Goal: Task Accomplishment & Management: Complete application form

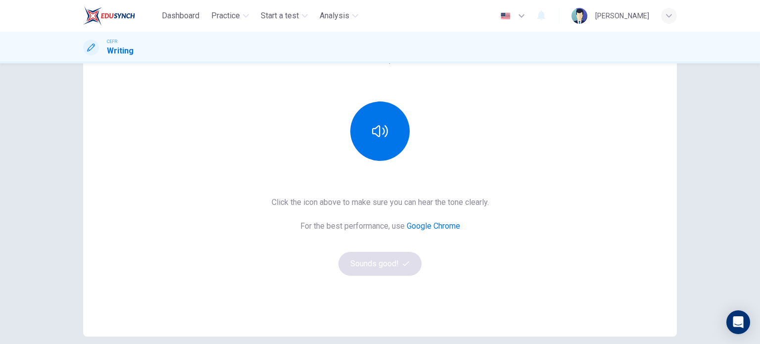
scroll to position [91, 0]
click at [392, 148] on button "button" at bounding box center [379, 130] width 59 height 59
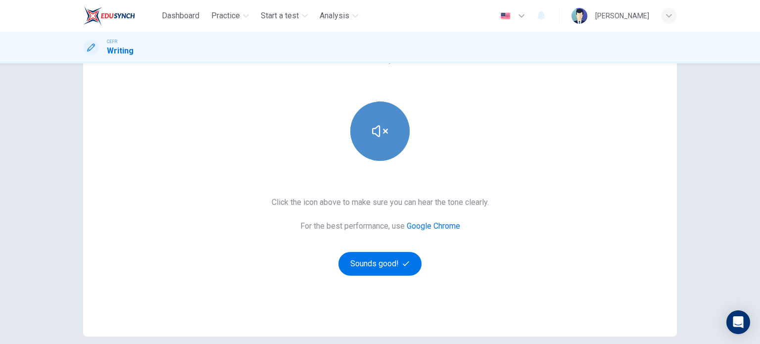
click at [372, 129] on icon "button" at bounding box center [380, 131] width 16 height 16
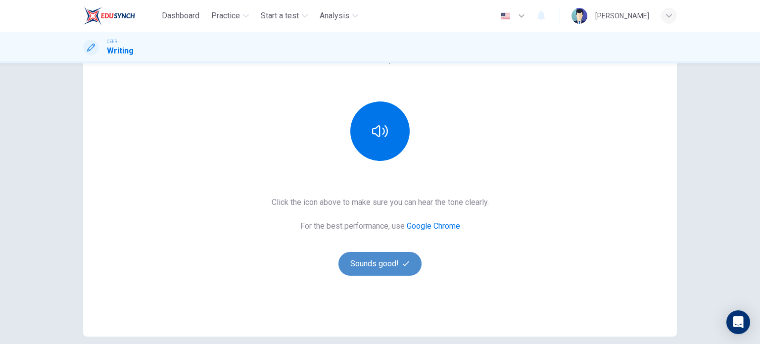
click at [375, 266] on button "Sounds good!" at bounding box center [379, 264] width 83 height 24
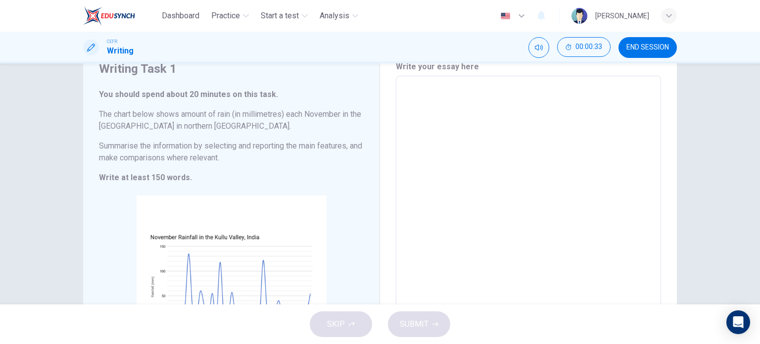
scroll to position [42, 0]
click at [424, 96] on textarea at bounding box center [528, 222] width 251 height 276
type textarea "T"
type textarea "x"
type textarea "Th"
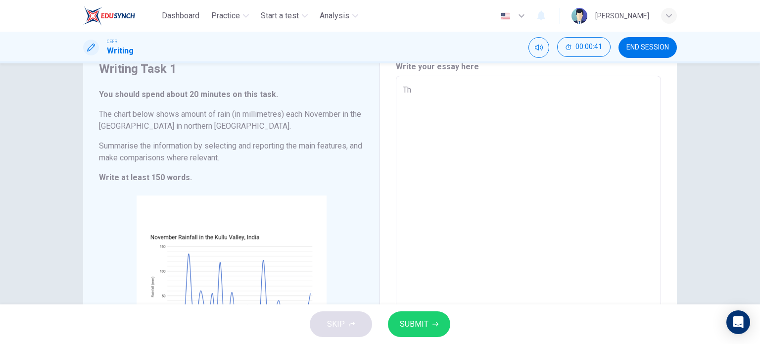
type textarea "x"
type textarea "The"
type textarea "x"
type textarea "The"
type textarea "x"
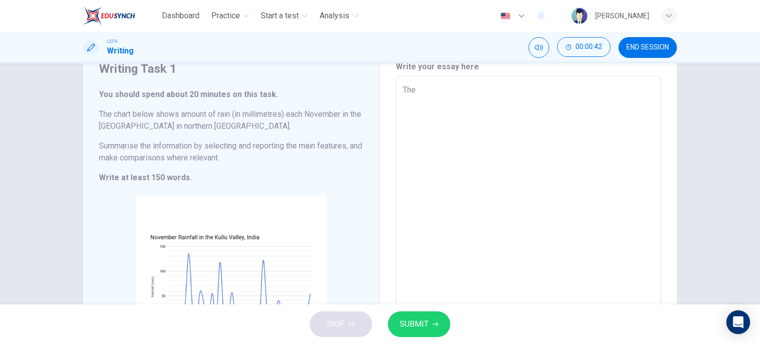
type textarea "The c"
type textarea "x"
type textarea "The ch"
type textarea "x"
type textarea "The cha"
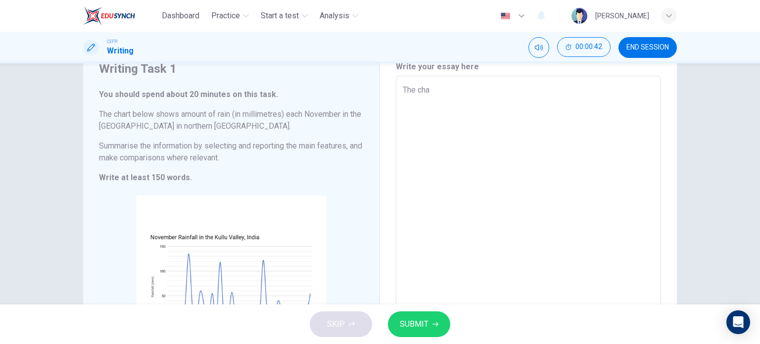
type textarea "x"
type textarea "The char"
type textarea "x"
type textarea "The chart"
type textarea "x"
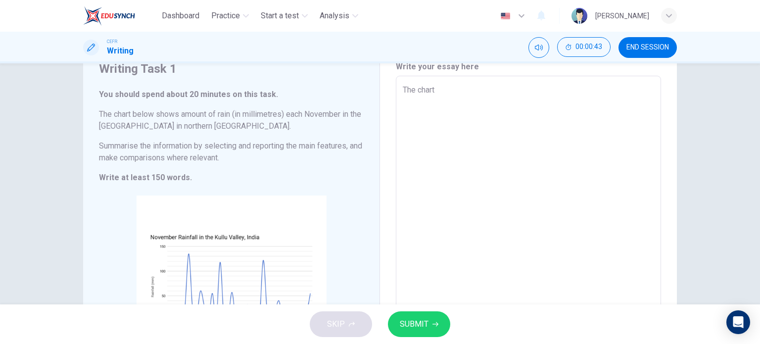
type textarea "The chart"
type textarea "x"
type textarea "The chart i"
type textarea "x"
type textarea "The chart il"
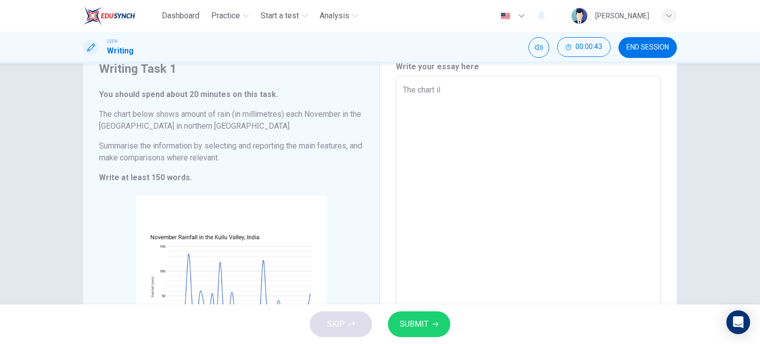
type textarea "x"
type textarea "The chart ill"
type textarea "x"
type textarea "The chart illu"
type textarea "x"
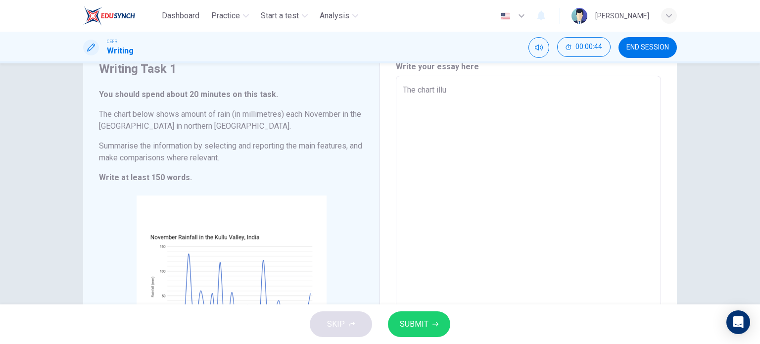
type textarea "The chart illus"
type textarea "x"
type textarea "The chart illust"
type textarea "x"
type textarea "The chart illustr"
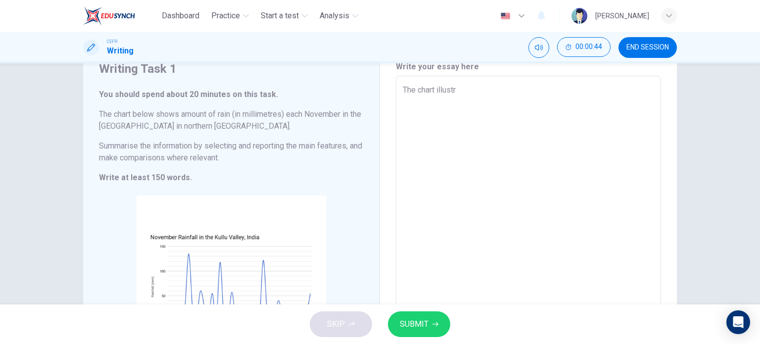
type textarea "x"
type textarea "The chart illustrat"
type textarea "x"
type textarea "The chart illustrate"
type textarea "x"
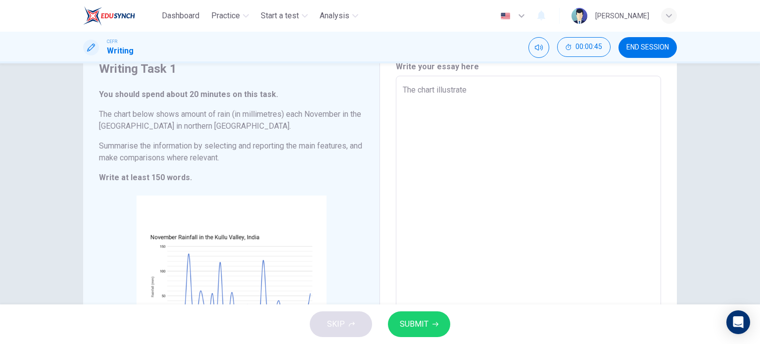
type textarea "The chart illustrate"
type textarea "x"
click at [440, 93] on textarea "The chart illustrate" at bounding box center [528, 222] width 251 height 276
type textarea "The chart illlustrate"
type textarea "x"
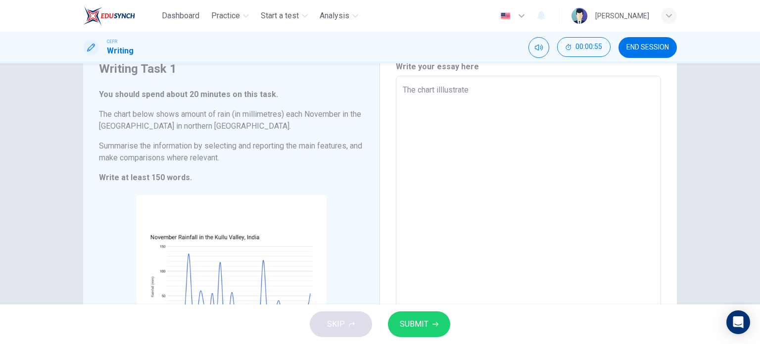
click at [473, 88] on textarea "The chart illlustrate" at bounding box center [528, 222] width 251 height 276
type textarea "The chart illlustrate"
type textarea "x"
type textarea "The chart illustrates"
type textarea "x"
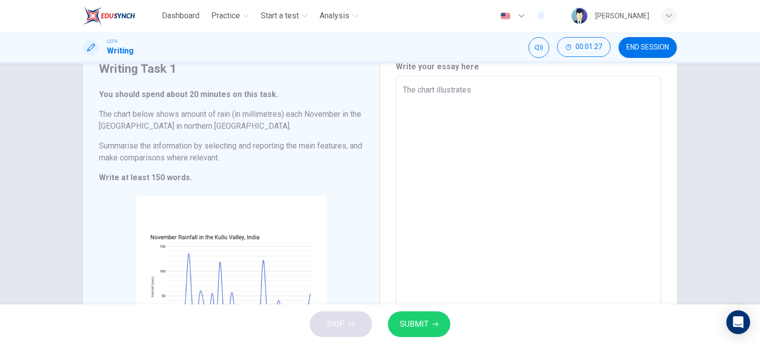
type textarea "The chart illustratest"
type textarea "x"
type textarea "The chart illustratesth"
type textarea "x"
type textarea "The chart illustratesthe"
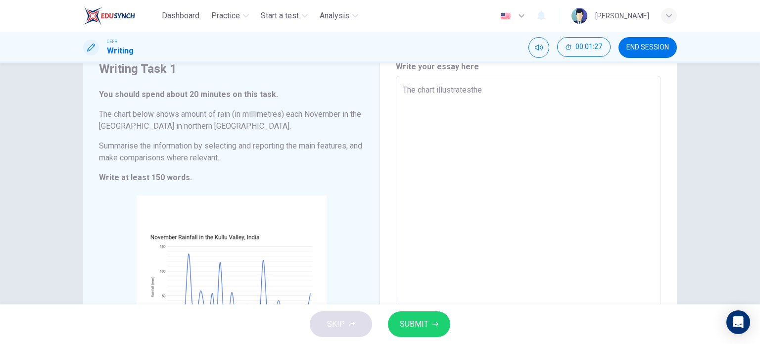
type textarea "x"
type textarea "The chart illustratesthe"
type textarea "x"
type textarea "The chart illustratesthe a"
type textarea "x"
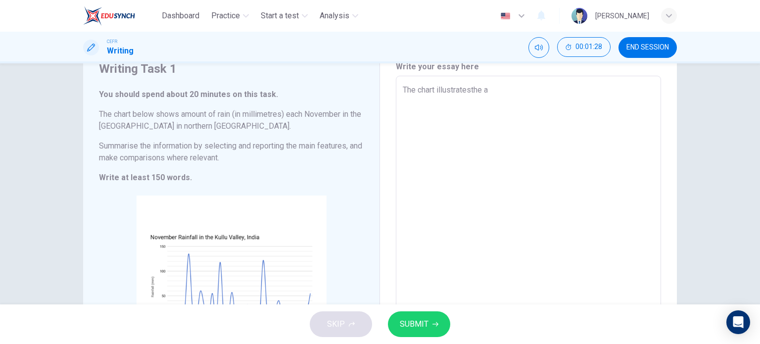
type textarea "The chart illustratesthe am"
type textarea "x"
type textarea "The chart illustratesthe amo"
type textarea "x"
type textarea "The chart illustratesthe amou"
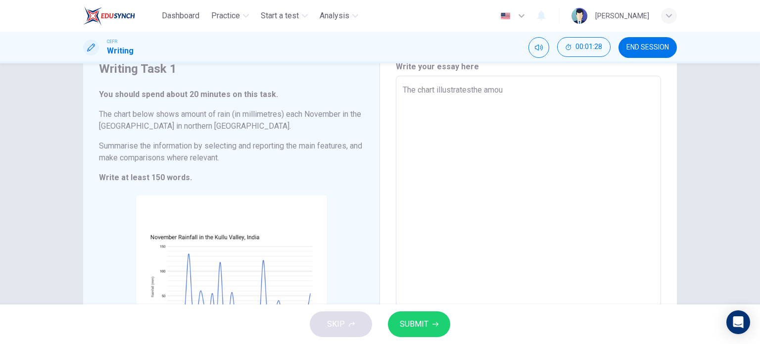
type textarea "x"
type textarea "The chart illustratesthe amoun"
type textarea "x"
type textarea "The chart illustratesthe amount"
type textarea "x"
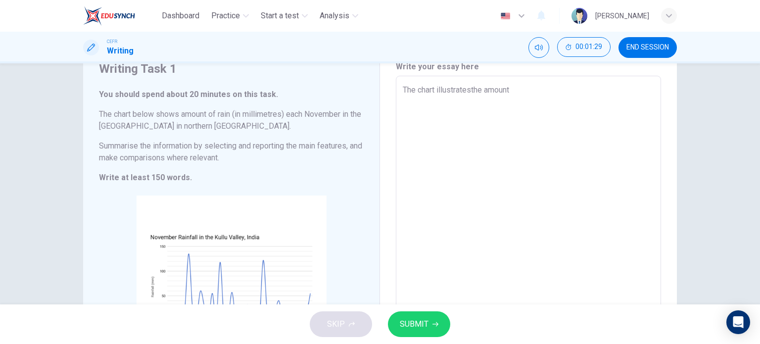
type textarea "The chart illustratesthe amount"
type textarea "x"
type textarea "The chart illustratesthe amount o"
type textarea "x"
type textarea "The chart illustratesthe amount of"
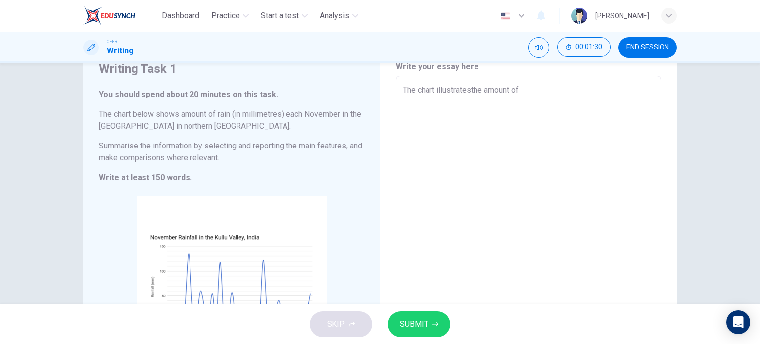
type textarea "x"
type textarea "The chart illustratesthe amount of"
type textarea "x"
type textarea "The chart illustratesthe amount of r"
type textarea "x"
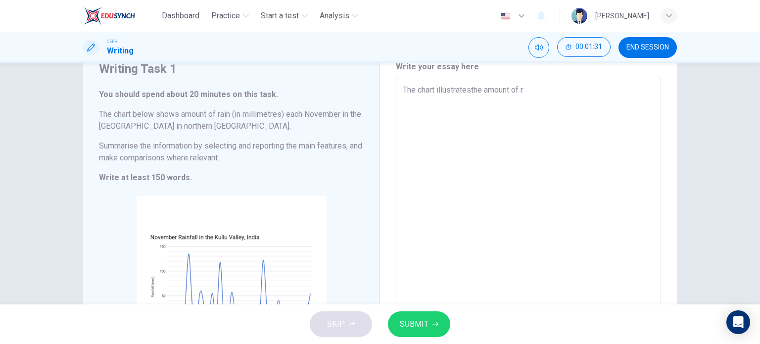
type textarea "The chart illustratesthe amount of ra"
type textarea "x"
type textarea "The chart illustratesthe amount of rai"
type textarea "x"
type textarea "The chart illustratesthe amount of rain"
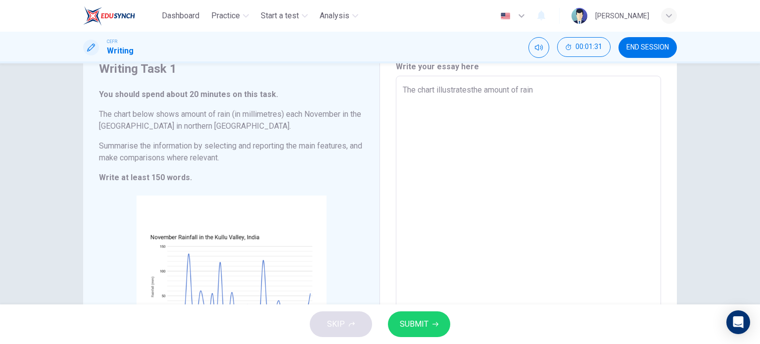
type textarea "x"
type textarea "The chart illustratesthe amount of rain"
type textarea "x"
type textarea "The chart illustratesthe amount of rain e"
type textarea "x"
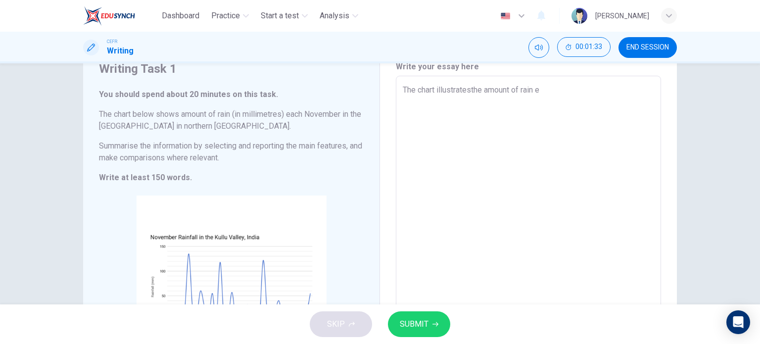
type textarea "The chart illustratesthe amount of rain ea"
type textarea "x"
type textarea "The chart illustratesthe amount of rain eac"
type textarea "x"
type textarea "The chart illustratesthe amount of rain each"
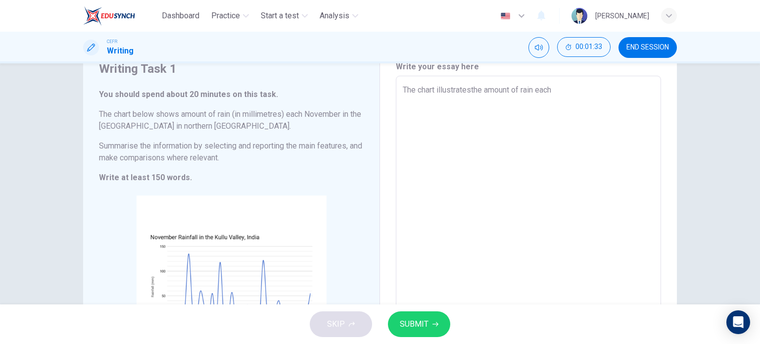
type textarea "x"
type textarea "The chart illustratesthe amount of rain each"
type textarea "x"
type textarea "The chart illustratesthe amount of rain each N"
type textarea "x"
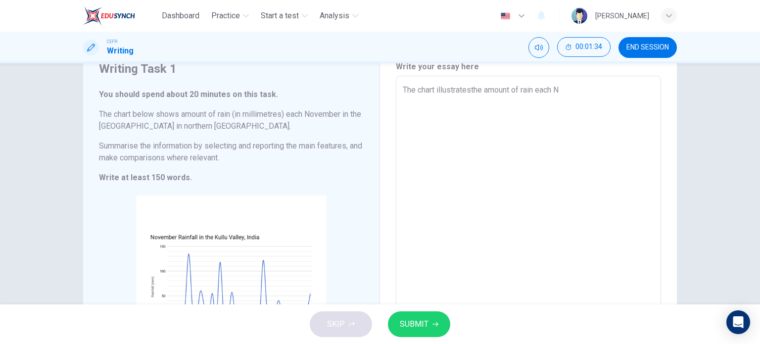
type textarea "The chart illustratesthe amount of rain each No"
type textarea "x"
type textarea "The chart illustratesthe amount of rain each Nov"
type textarea "x"
type textarea "The chart illustratesthe amount of rain each Nove"
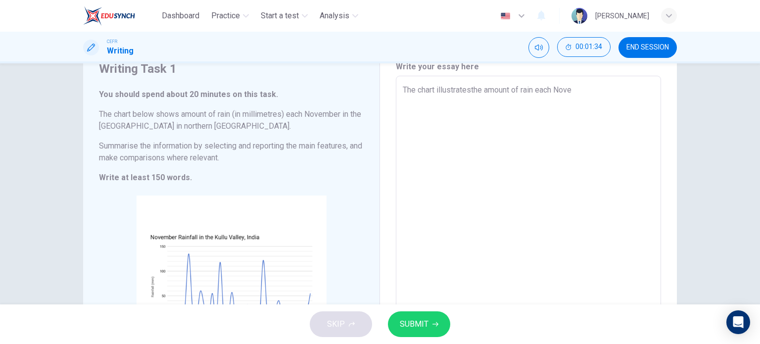
type textarea "x"
type textarea "The chart illustratesthe amount of rain each Novem"
type textarea "x"
type textarea "The chart illustratesthe amount of rain each Novemb"
type textarea "x"
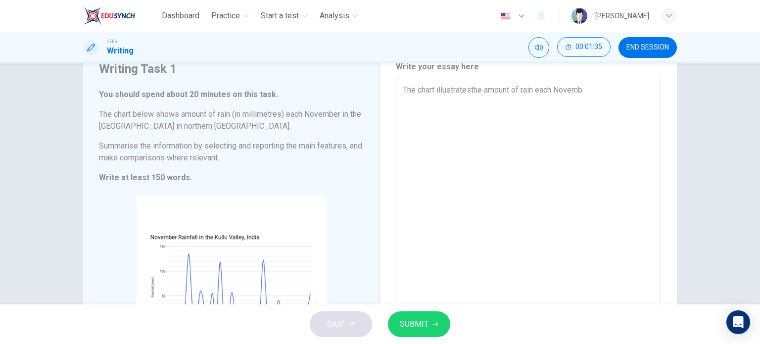
type textarea "The chart illustratesthe amount of rain each Novembe"
type textarea "x"
type textarea "The chart illustratesthe amount of rain each November"
type textarea "x"
type textarea "The chart illustratesthe amount of rain each November"
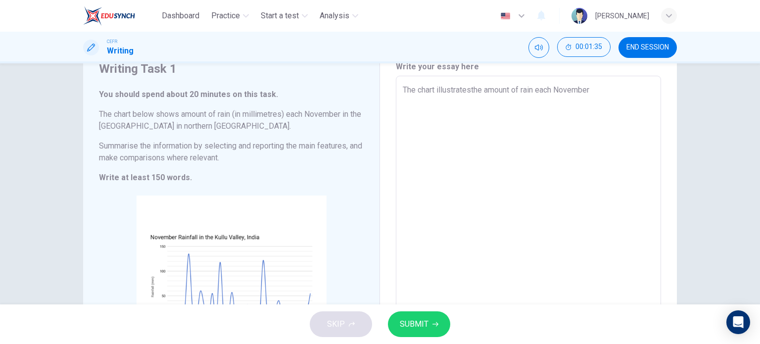
type textarea "x"
type textarea "The chart illustratesthe amount of rain each November i"
type textarea "x"
type textarea "The chart illustratesthe amount of rain each November in"
type textarea "x"
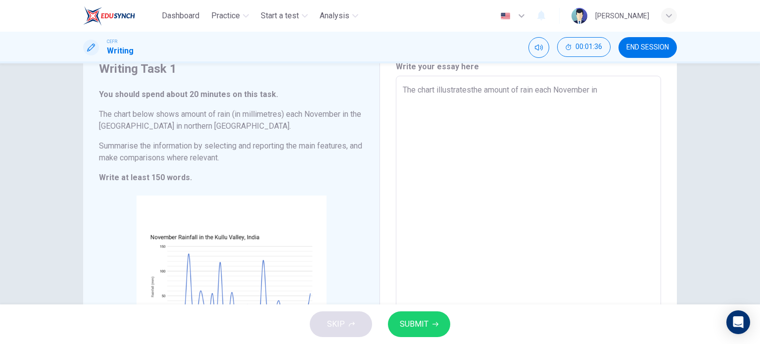
type textarea "The chart illustratesthe amount of rain each November in"
type textarea "x"
type textarea "The chart illustratesthe amount of rain each November in t"
type textarea "x"
type textarea "The chart illustratesthe amount of rain each November in th"
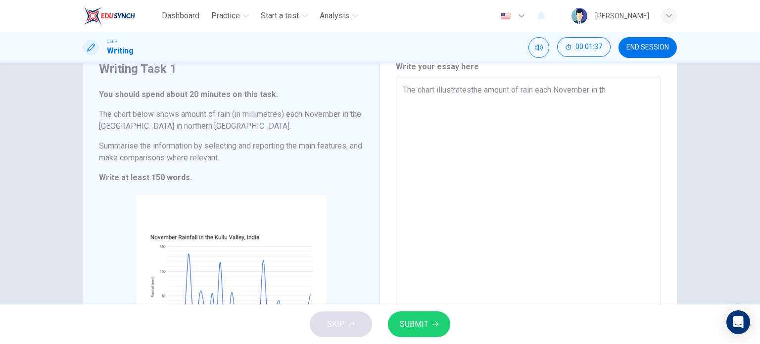
type textarea "x"
type textarea "The chart illustratesthe amount of rain each November in the"
type textarea "x"
type textarea "The chart illustratesthe amount of rain each November in the"
type textarea "x"
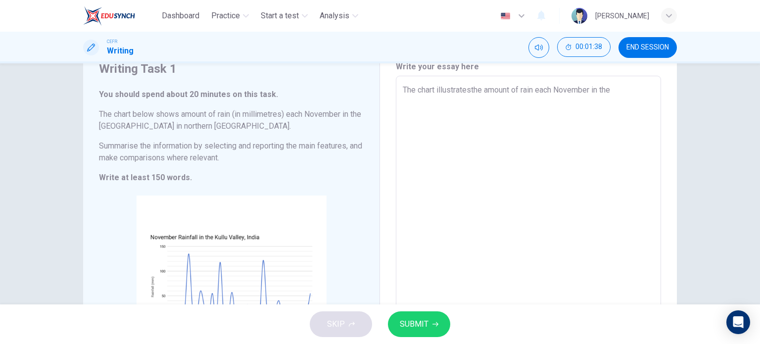
type textarea "The chart illustratesthe amount of rain each November in the K"
type textarea "x"
type textarea "The chart illustratesthe amount of rain each November in the [GEOGRAPHIC_DATA]"
type textarea "x"
type textarea "The chart illustratesthe amount of rain each November in the [GEOGRAPHIC_DATA]"
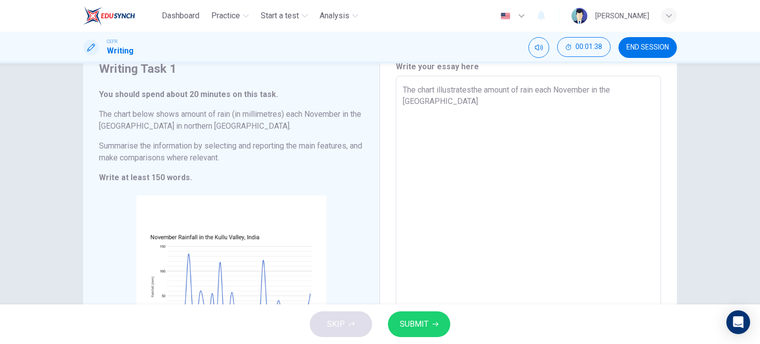
type textarea "x"
type textarea "The chart illustratesthe amount of rain each November in the [GEOGRAPHIC_DATA]"
type textarea "x"
type textarea "The chart illustratesthe amount of rain each November in the [GEOGRAPHIC_DATA]"
type textarea "x"
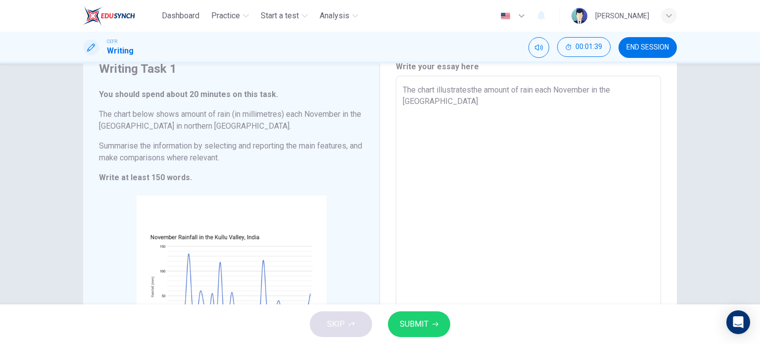
type textarea "The chart illustratesthe amount of rain each November in the [GEOGRAPHIC_DATA]"
type textarea "x"
type textarea "The chart illustratesthe amount of rain each November in the Kullu V"
type textarea "x"
type textarea "The chart illustratesthe amount of rain each November in the Kullu Va"
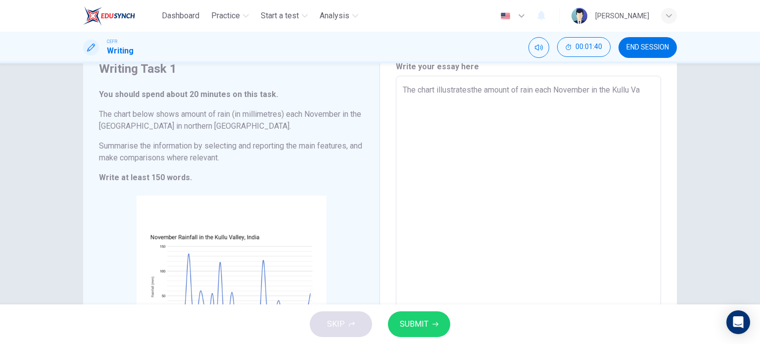
type textarea "x"
type textarea "The chart illustratesthe amount of rain each November in the [GEOGRAPHIC_DATA]"
type textarea "x"
type textarea "The chart illustratesthe amount of rain each November in the [GEOGRAPHIC_DATA]"
type textarea "x"
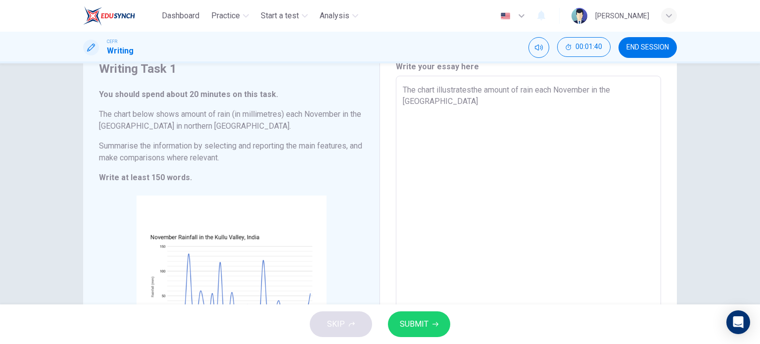
type textarea "The chart illustratesthe amount of rain each November in the [GEOGRAPHIC_DATA][…"
type textarea "x"
type textarea "The chart illustratesthe amount of rain each November in the [GEOGRAPHIC_DATA]"
type textarea "x"
type textarea "The chart illustratesthe amount of rain each November in the [GEOGRAPHIC_DATA]"
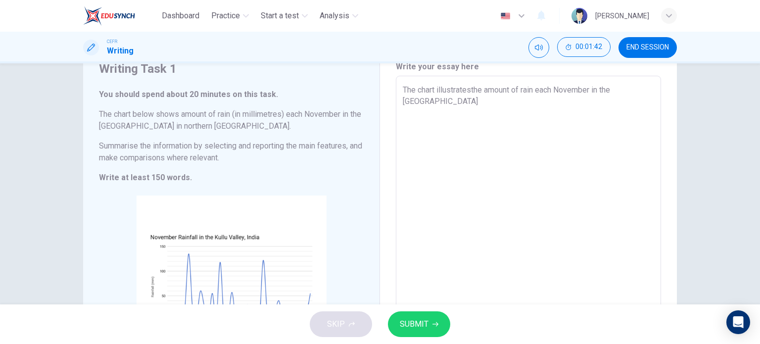
type textarea "x"
type textarea "The chart illustratesthe amount of rain each November in the [GEOGRAPHIC_DATA] i"
type textarea "x"
type textarea "The chart illustratesthe amount of rain each November in the [GEOGRAPHIC_DATA] …"
type textarea "x"
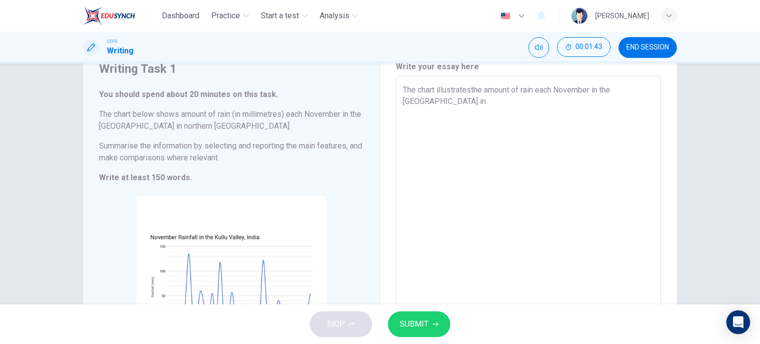
type textarea "The chart illustratesthe amount of rain each November in the [GEOGRAPHIC_DATA] …"
type textarea "x"
type textarea "The chart illustratesthe amount of rain each November in the [GEOGRAPHIC_DATA] …"
type textarea "x"
type textarea "The chart illustratesthe amount of rain each November in the [GEOGRAPHIC_DATA] …"
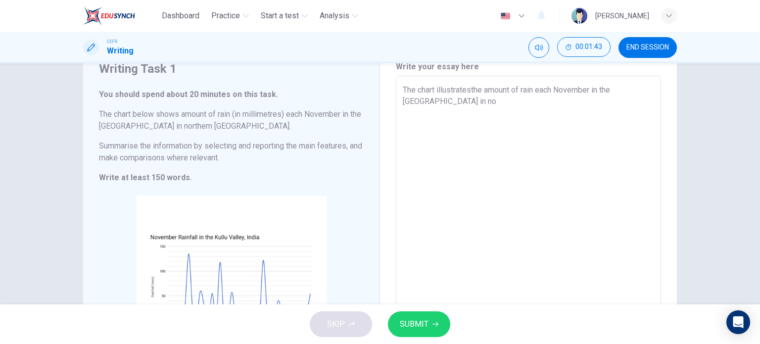
type textarea "x"
type textarea "The chart illustratesthe amount of rain each November in the [GEOGRAPHIC_DATA] …"
type textarea "x"
type textarea "The chart illustratesthe amount of rain each November in the [GEOGRAPHIC_DATA] …"
type textarea "x"
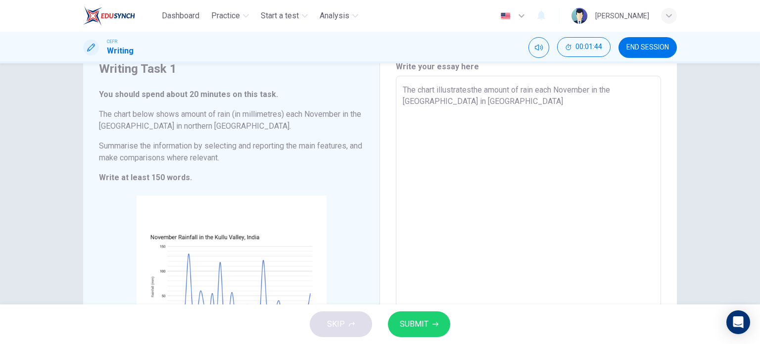
type textarea "The chart illustratesthe amount of rain each November in the [GEOGRAPHIC_DATA] …"
type textarea "x"
type textarea "The chart illustratesthe amount of rain each November in the [GEOGRAPHIC_DATA] …"
type textarea "x"
type textarea "The chart illustratesthe amount of rain each November in the [GEOGRAPHIC_DATA] …"
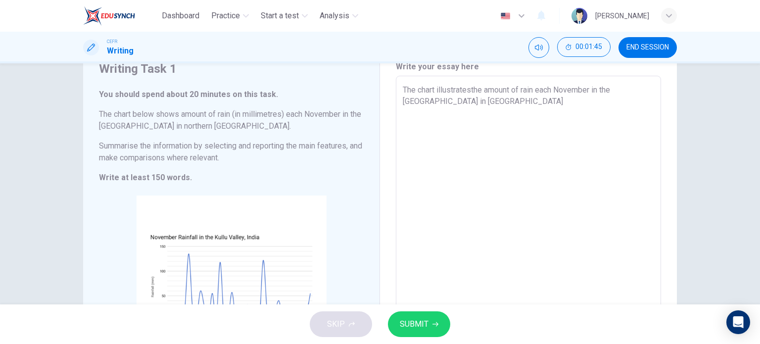
type textarea "x"
type textarea "The chart illustratesthe amount of rain each November in the [GEOGRAPHIC_DATA] …"
type textarea "x"
type textarea "The chart illustratesthe amount of rain each November in the [GEOGRAPHIC_DATA] …"
type textarea "x"
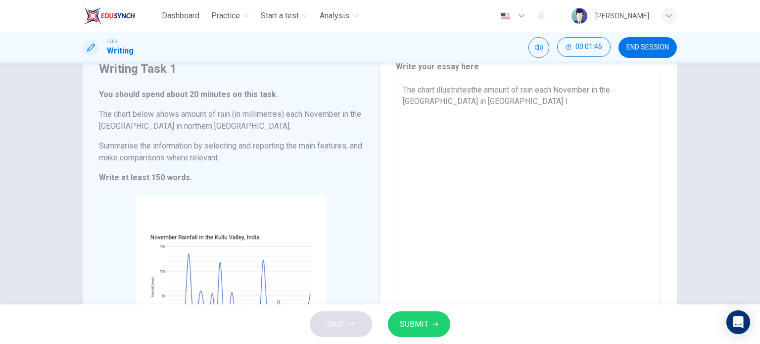
type textarea "The chart illustratesthe amount of rain each November in the [GEOGRAPHIC_DATA] …"
type textarea "x"
type textarea "The chart illustratesthe amount of rain each November in the [GEOGRAPHIC_DATA] …"
type textarea "x"
type textarea "The chart illustratesthe amount of rain each November in the [GEOGRAPHIC_DATA] …"
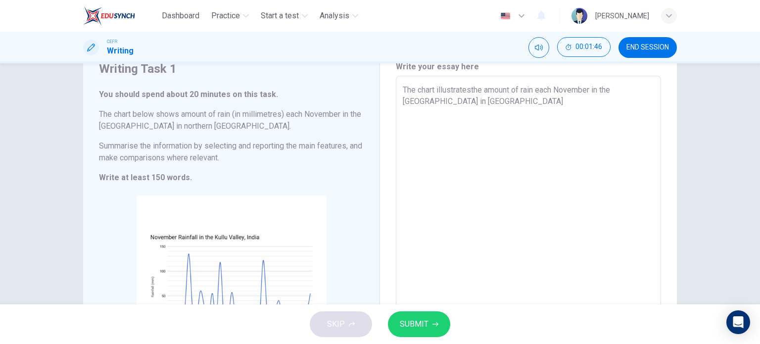
type textarea "x"
type textarea "The chart illustratesthe amount of rain each November in the [GEOGRAPHIC_DATA] …"
type textarea "x"
type textarea "The chart illustratesthe amount of rain each November in the [GEOGRAPHIC_DATA] …"
type textarea "x"
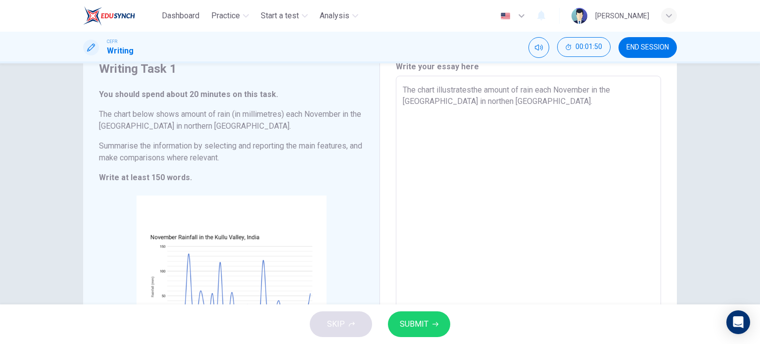
scroll to position [161, 0]
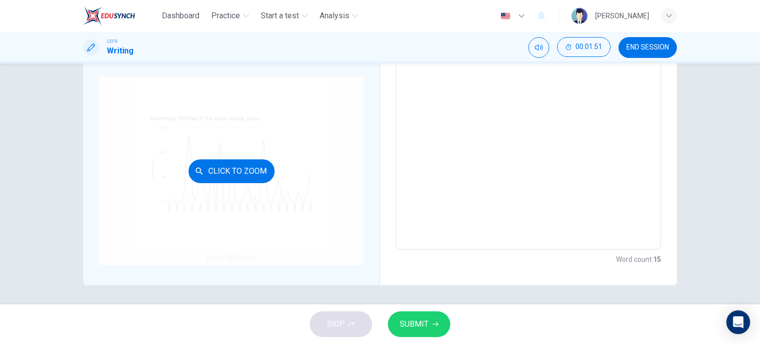
type textarea "The chart illustratesthe amount of rain each November in the [GEOGRAPHIC_DATA] …"
click at [256, 169] on button "Click to Zoom" at bounding box center [232, 171] width 86 height 24
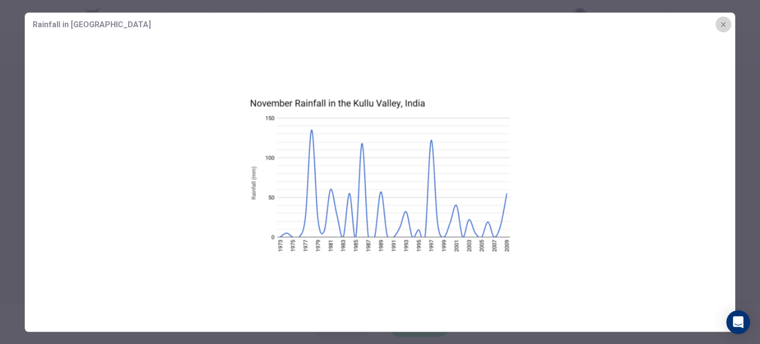
click at [724, 25] on icon "button" at bounding box center [724, 24] width 8 height 8
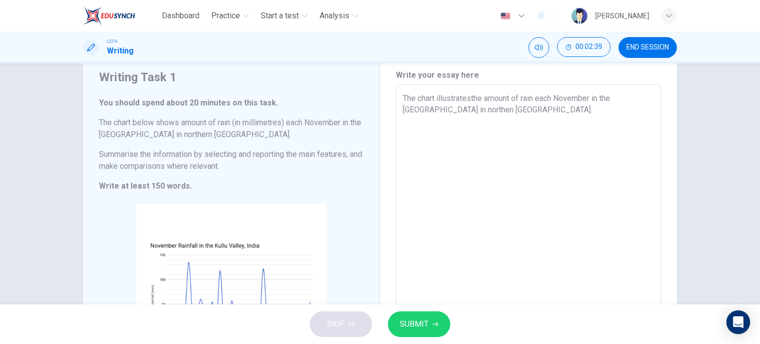
scroll to position [34, 0]
type textarea "x"
click at [493, 108] on textarea "The chart illustratesthe amount of rain each November in the [GEOGRAPHIC_DATA] …" at bounding box center [528, 230] width 251 height 276
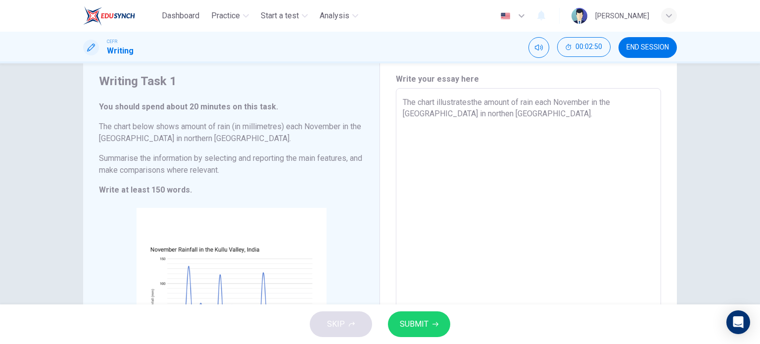
scroll to position [30, 0]
click at [471, 102] on textarea "The chart illustratesthe amount of rain each November in the [GEOGRAPHIC_DATA] …" at bounding box center [528, 235] width 251 height 276
type textarea "The chart illustrates the amount of rain each November in the [GEOGRAPHIC_DATA]…"
type textarea "x"
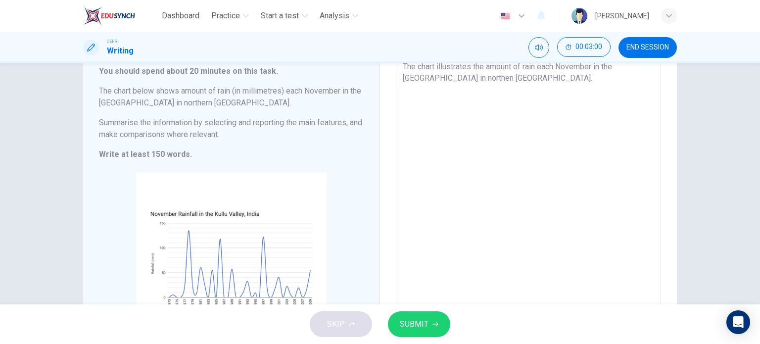
scroll to position [65, 0]
click at [482, 78] on textarea "The chart illustrates the amount of rain each November in the [GEOGRAPHIC_DATA]…" at bounding box center [528, 199] width 251 height 276
type textarea "The chart illustrates the amount of rain each November in the [GEOGRAPHIC_DATA]…"
type textarea "x"
type textarea "The chart illustrates the amount of rain each November in the [GEOGRAPHIC_DATA]…"
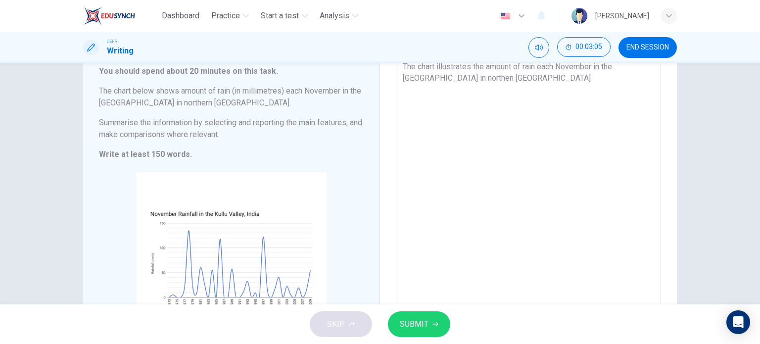
type textarea "x"
type textarea "The chart illustrates the amount of rain each November in the [GEOGRAPHIC_DATA]…"
type textarea "x"
type textarea "The chart illustrates the amount of rain each November in the [GEOGRAPHIC_DATA]…"
type textarea "x"
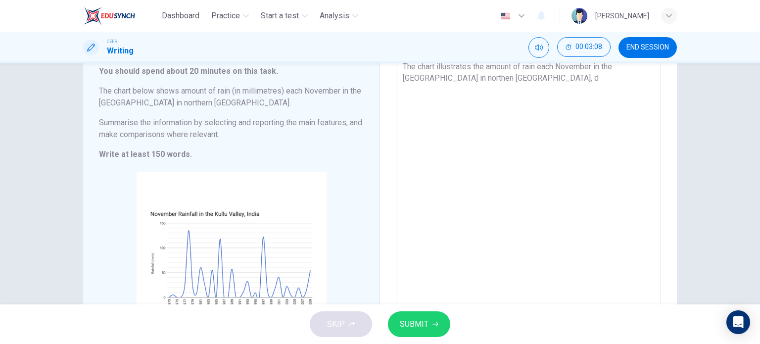
type textarea "The chart illustrates the amount of rain each November in the [GEOGRAPHIC_DATA]…"
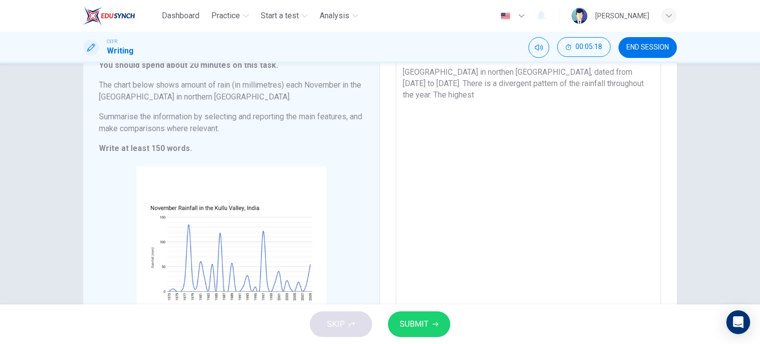
scroll to position [48, 0]
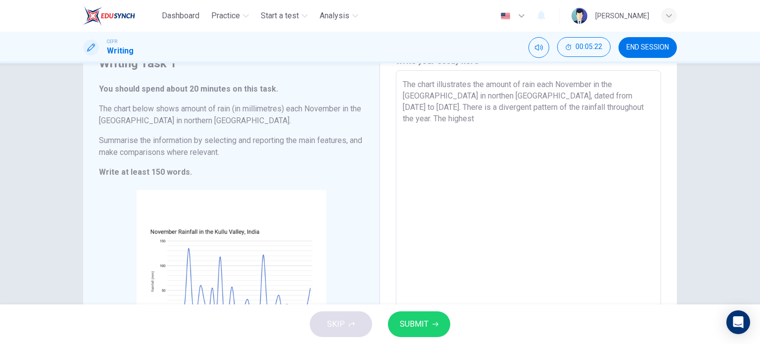
drag, startPoint x: 550, startPoint y: 110, endPoint x: 596, endPoint y: 111, distance: 46.5
click at [596, 111] on textarea "The chart illustrates the amount of rain each November in the [GEOGRAPHIC_DATA]…" at bounding box center [528, 217] width 251 height 276
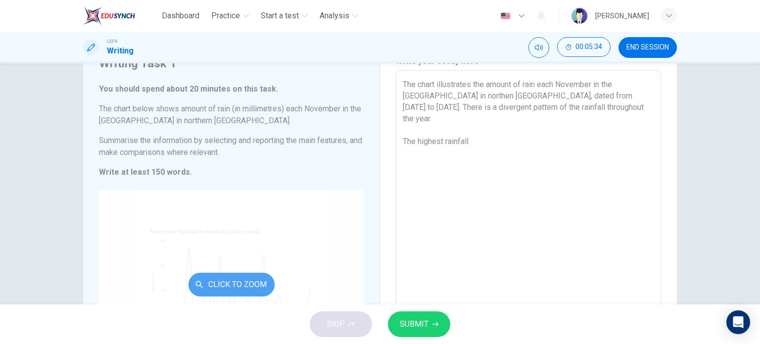
click at [231, 289] on button "Click to Zoom" at bounding box center [232, 285] width 86 height 24
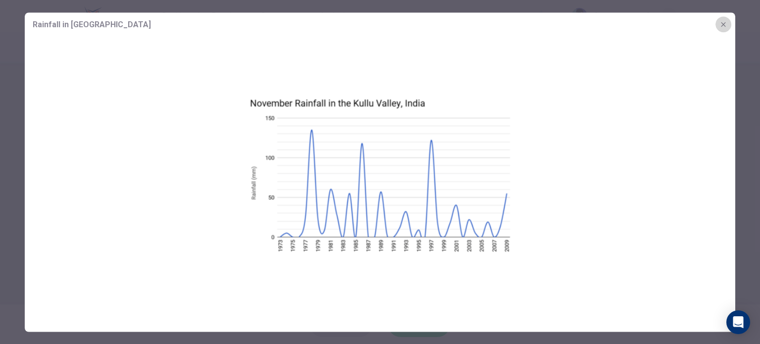
click at [725, 25] on icon "button" at bounding box center [724, 24] width 8 height 8
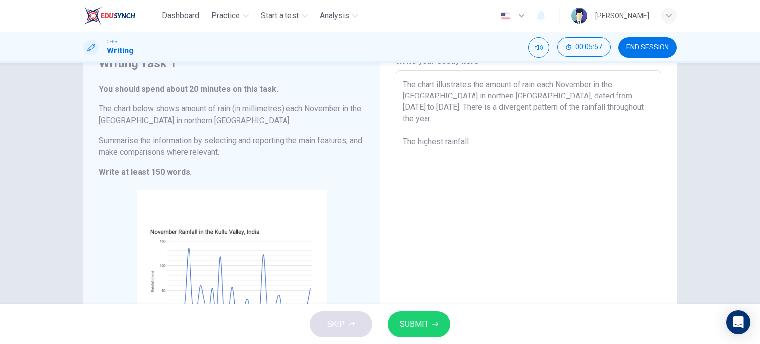
click at [472, 133] on textarea "The chart illustrates the amount of rain each November in the [GEOGRAPHIC_DATA]…" at bounding box center [528, 217] width 251 height 276
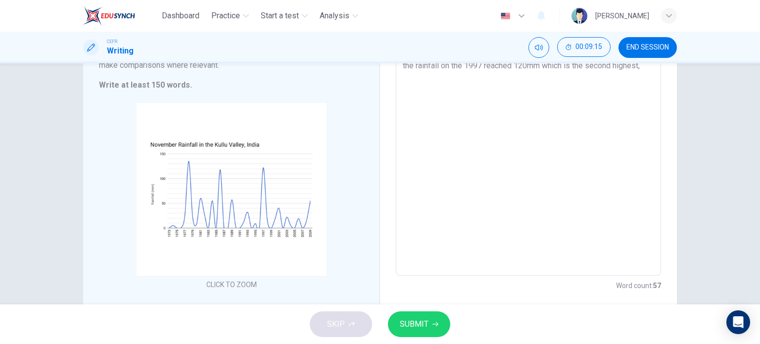
scroll to position [82, 0]
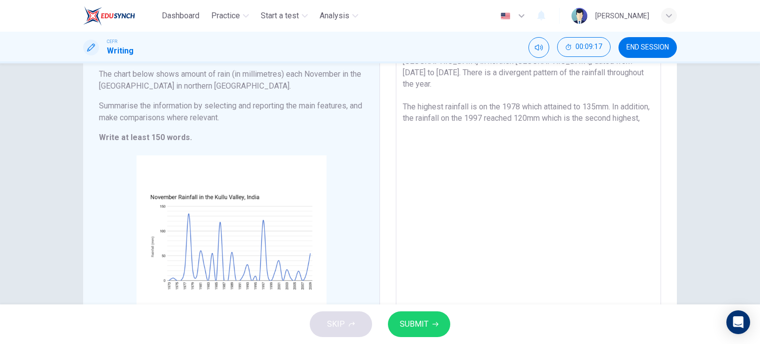
click at [432, 119] on textarea "The chart illustrates the amount of rain each November in the [GEOGRAPHIC_DATA]…" at bounding box center [528, 182] width 251 height 276
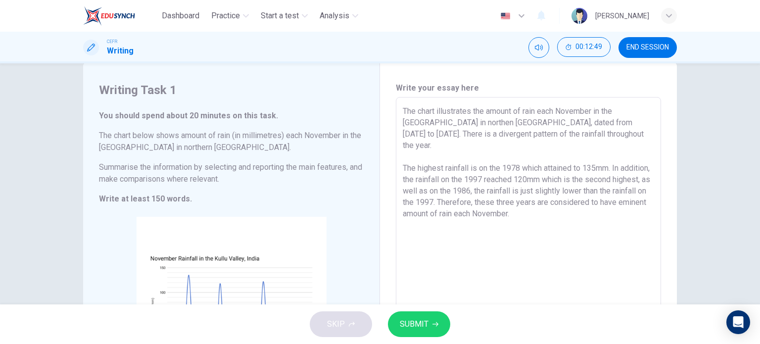
scroll to position [20, 0]
click at [551, 134] on textarea "The chart illustrates the amount of rain each November in the [GEOGRAPHIC_DATA]…" at bounding box center [528, 244] width 251 height 276
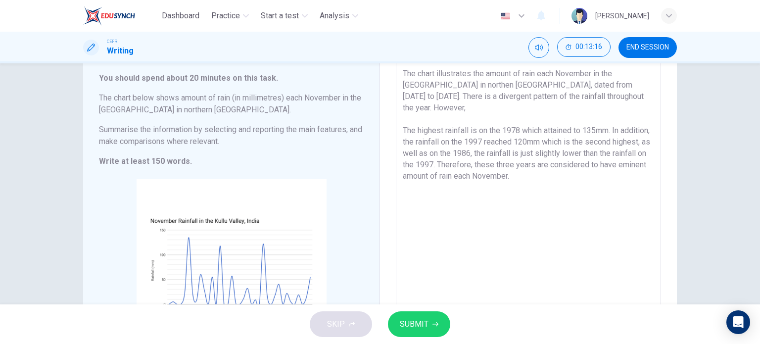
scroll to position [58, 0]
click at [567, 167] on textarea "The chart illustrates the amount of rain each November in the [GEOGRAPHIC_DATA]…" at bounding box center [528, 206] width 251 height 276
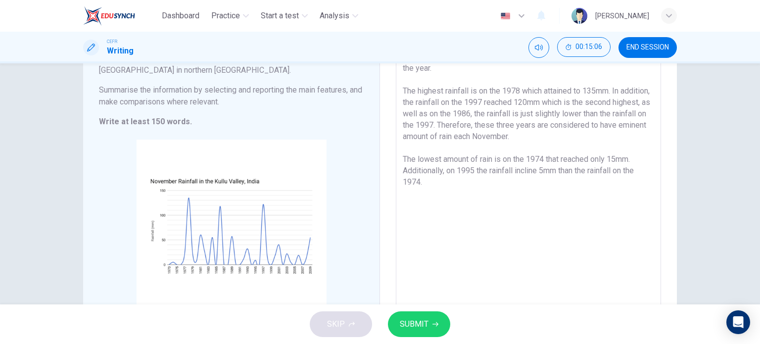
scroll to position [124, 0]
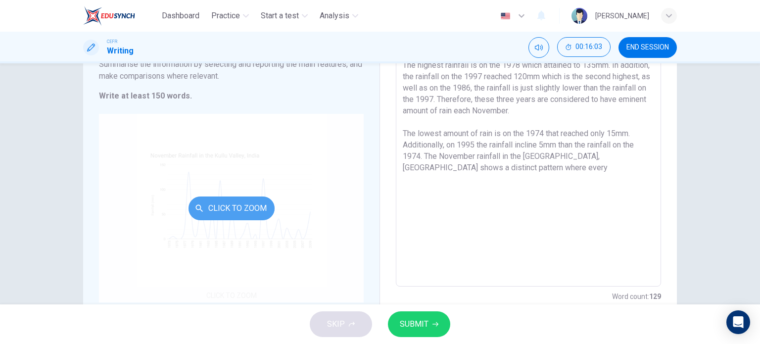
click at [223, 201] on button "Click to Zoom" at bounding box center [232, 208] width 86 height 24
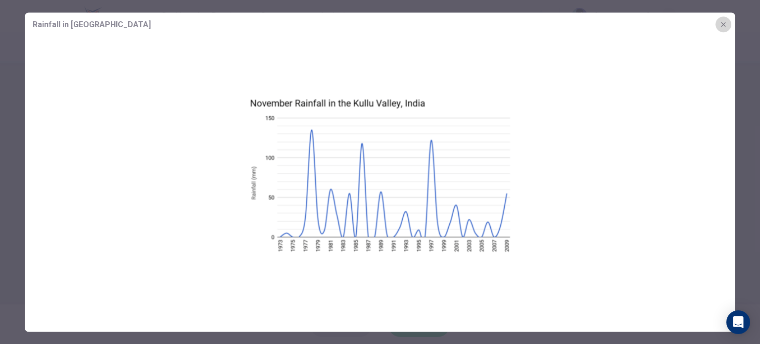
click at [723, 22] on icon "button" at bounding box center [724, 24] width 8 height 8
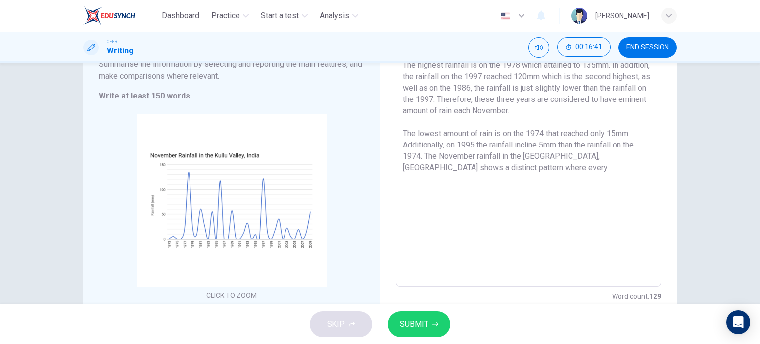
click at [475, 156] on textarea "The chart illustrates the amount of rain each November in the [GEOGRAPHIC_DATA]…" at bounding box center [528, 140] width 251 height 276
click at [641, 156] on textarea "The chart illustrates the amount of rain each November in the [GEOGRAPHIC_DATA]…" at bounding box center [528, 140] width 251 height 276
click at [535, 133] on textarea "The chart illustrates the amount of rain each November in the [GEOGRAPHIC_DATA]…" at bounding box center [528, 140] width 251 height 276
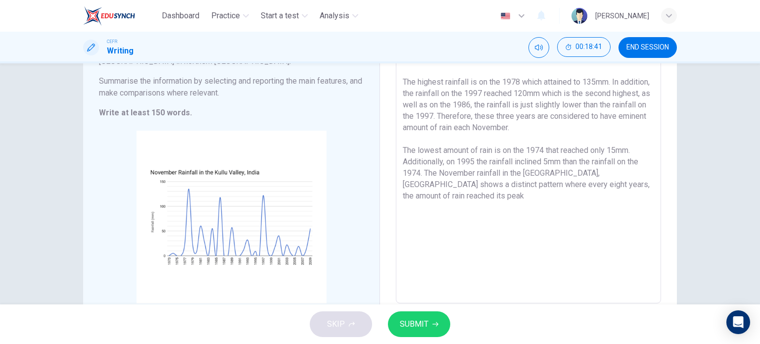
scroll to position [111, 0]
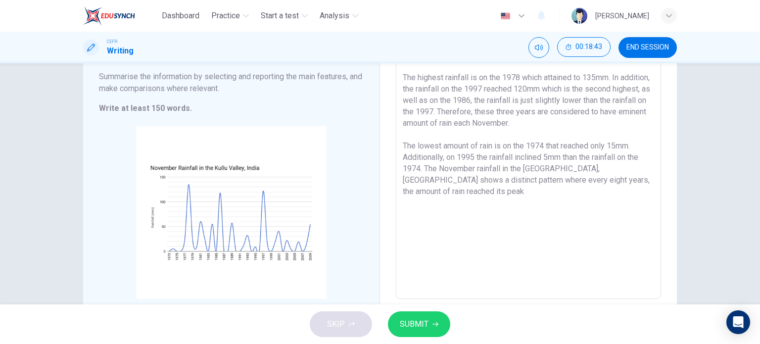
click at [638, 170] on textarea "The chart illustrates the amount of rain each November in the [GEOGRAPHIC_DATA]…" at bounding box center [528, 153] width 251 height 276
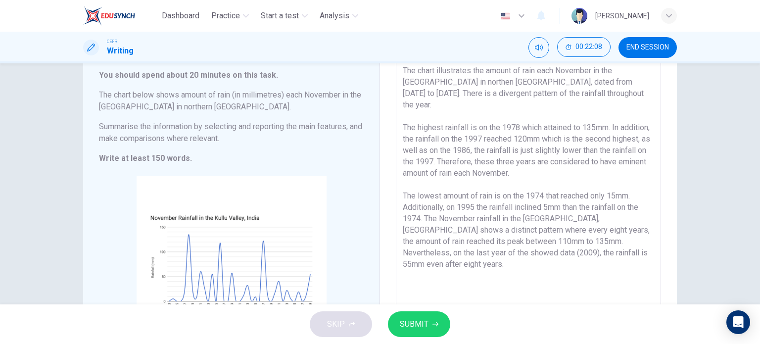
scroll to position [0, 0]
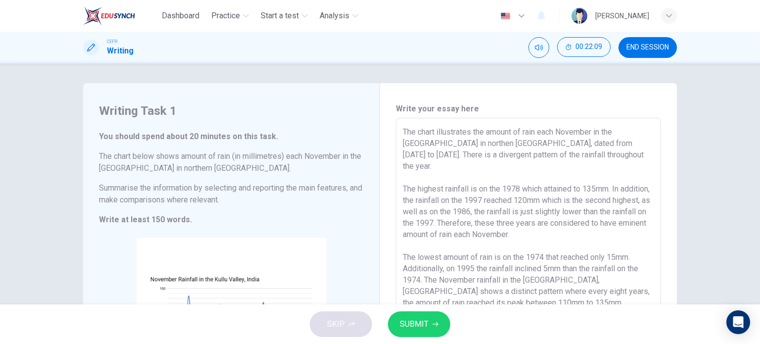
drag, startPoint x: 631, startPoint y: 241, endPoint x: 398, endPoint y: 131, distance: 257.7
click at [398, 131] on div "The chart illustrates the amount of rain each November in the [GEOGRAPHIC_DATA]…" at bounding box center [528, 264] width 265 height 292
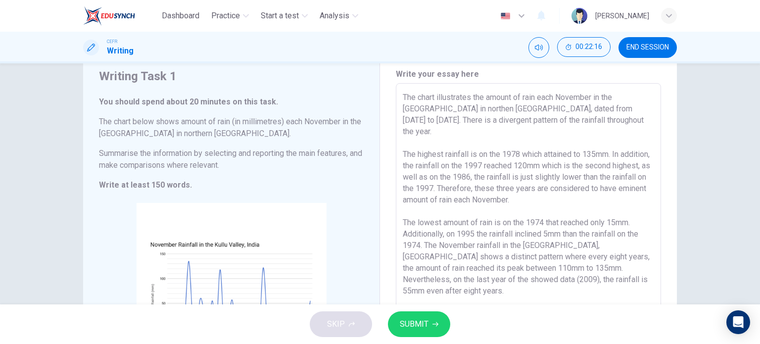
scroll to position [35, 0]
click at [683, 126] on div "Writing Task 1 You should spend about 20 minutes on this task. The chart below …" at bounding box center [380, 229] width 626 height 363
click at [426, 324] on span "SUBMIT" at bounding box center [414, 324] width 29 height 14
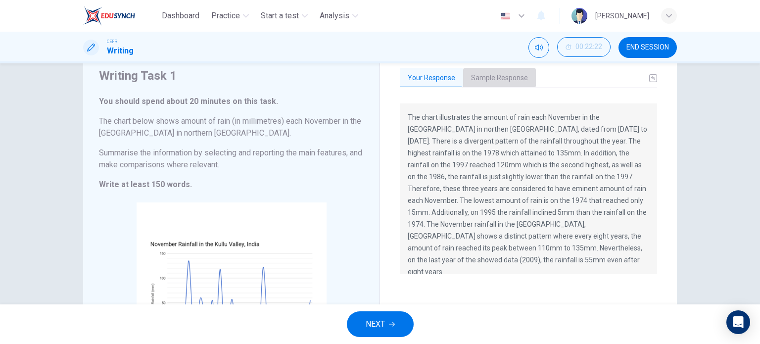
click at [494, 75] on button "Sample Response" at bounding box center [499, 78] width 73 height 21
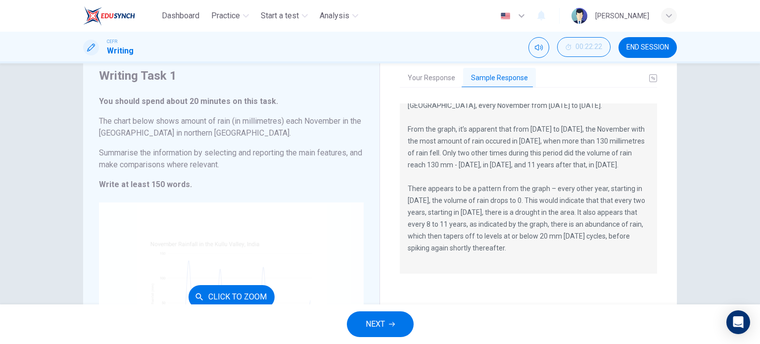
scroll to position [130, 0]
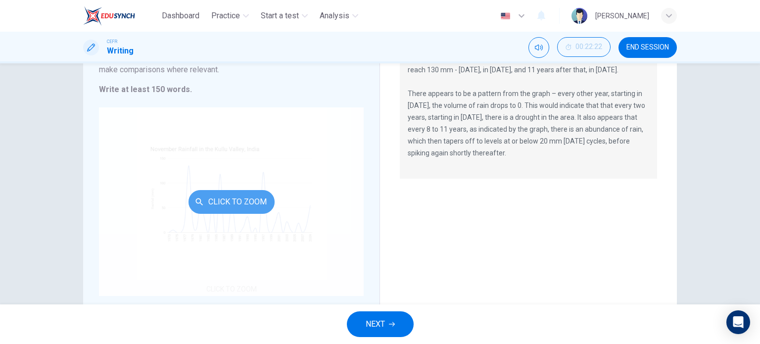
click at [245, 207] on button "Click to Zoom" at bounding box center [232, 202] width 86 height 24
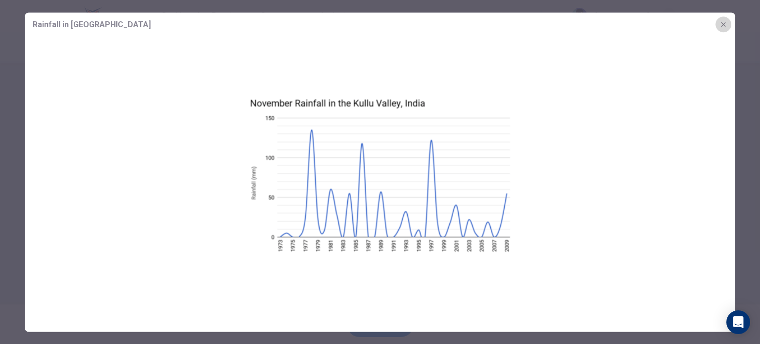
click at [723, 25] on icon "button" at bounding box center [724, 24] width 8 height 8
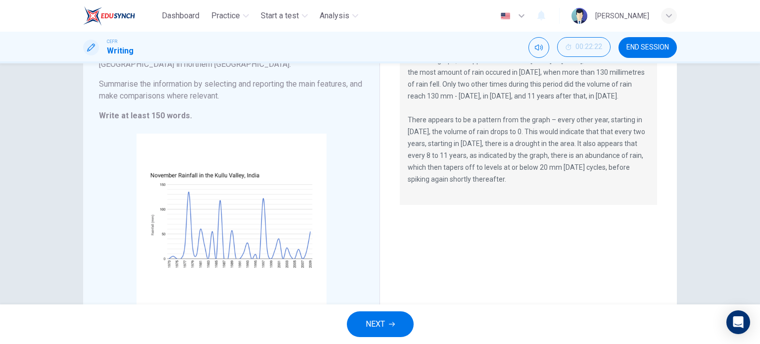
scroll to position [99, 0]
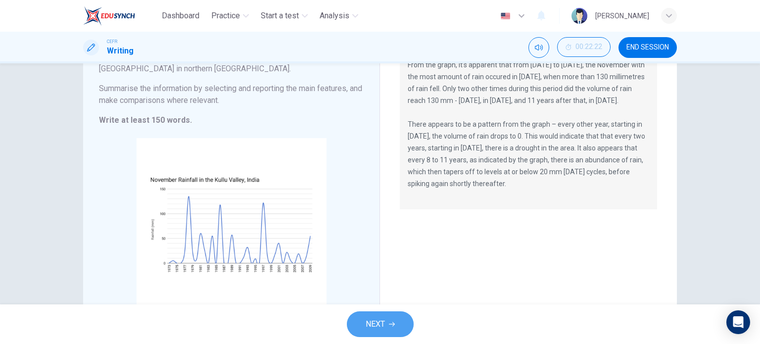
click at [379, 331] on button "NEXT" at bounding box center [380, 324] width 67 height 26
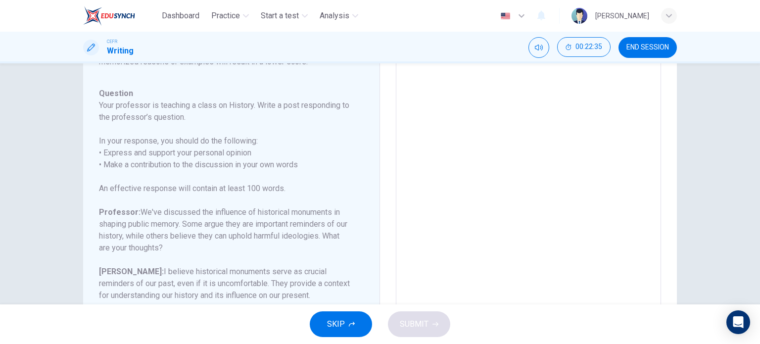
scroll to position [121, 0]
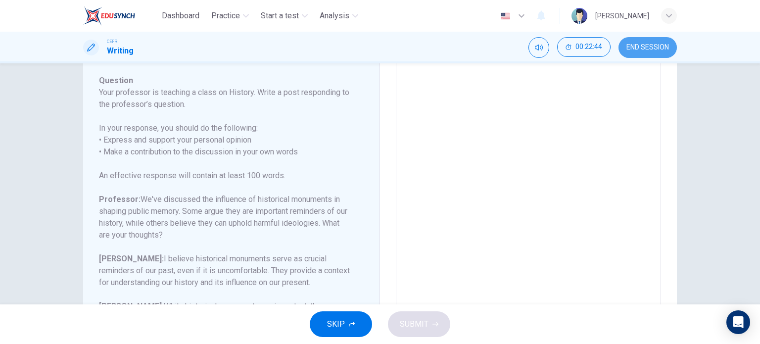
click at [659, 47] on span "END SESSION" at bounding box center [648, 48] width 43 height 8
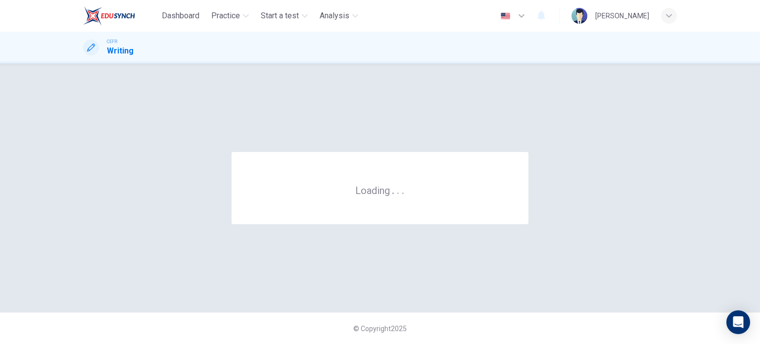
scroll to position [0, 0]
